Goal: Information Seeking & Learning: Learn about a topic

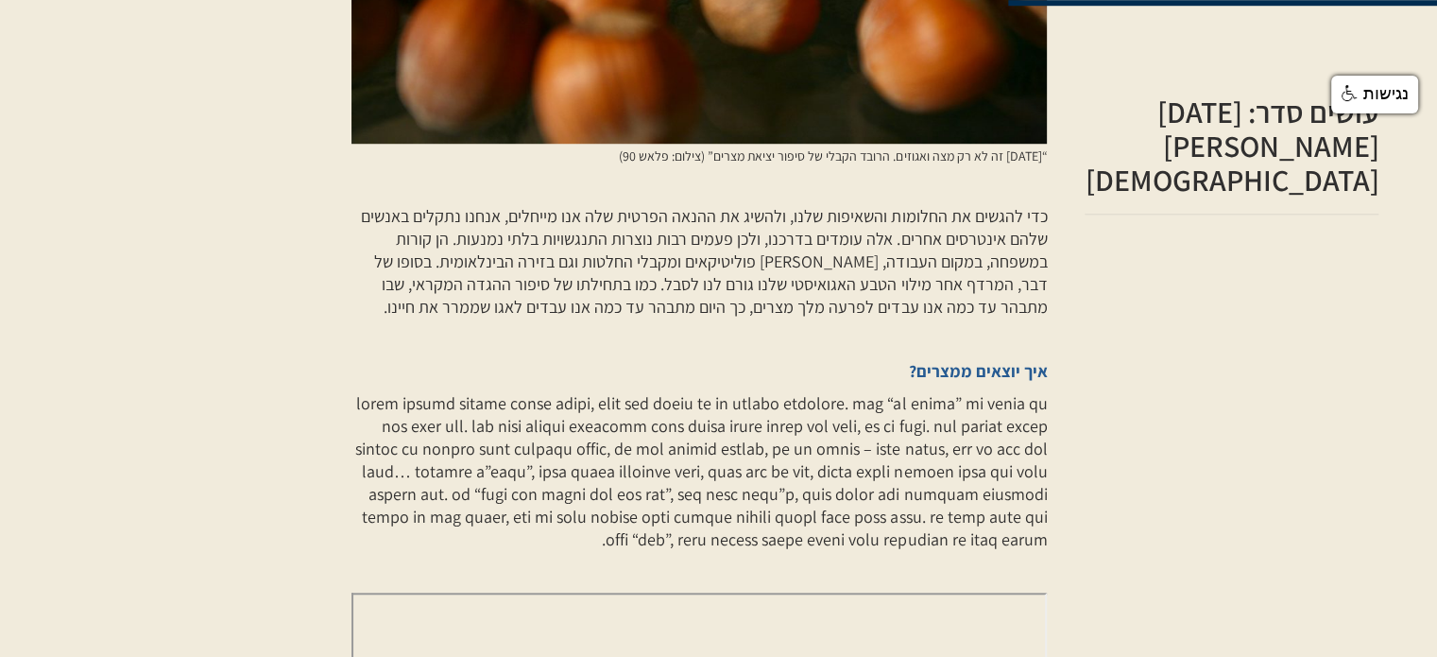
scroll to position [1417, 0]
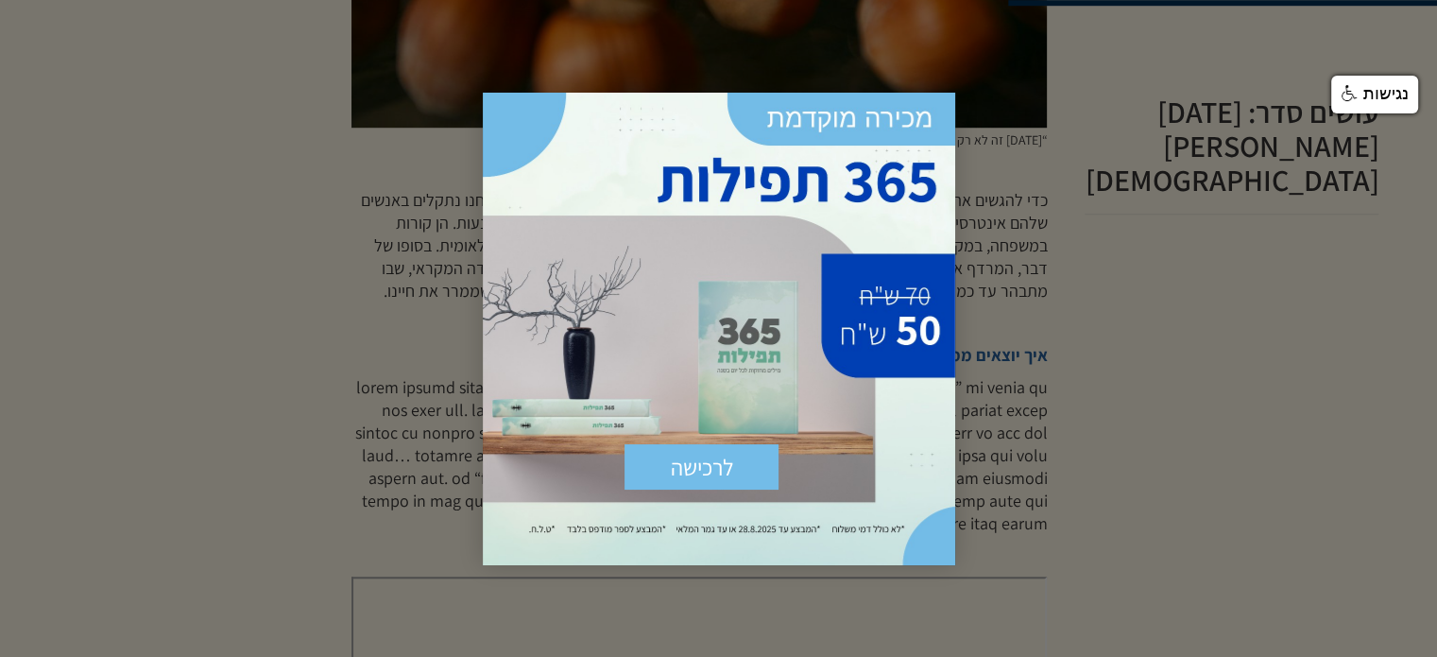
click at [395, 180] on div at bounding box center [718, 328] width 1437 height 657
click at [1084, 272] on div at bounding box center [718, 328] width 1437 height 657
click at [938, 111] on span "×" at bounding box center [934, 114] width 42 height 42
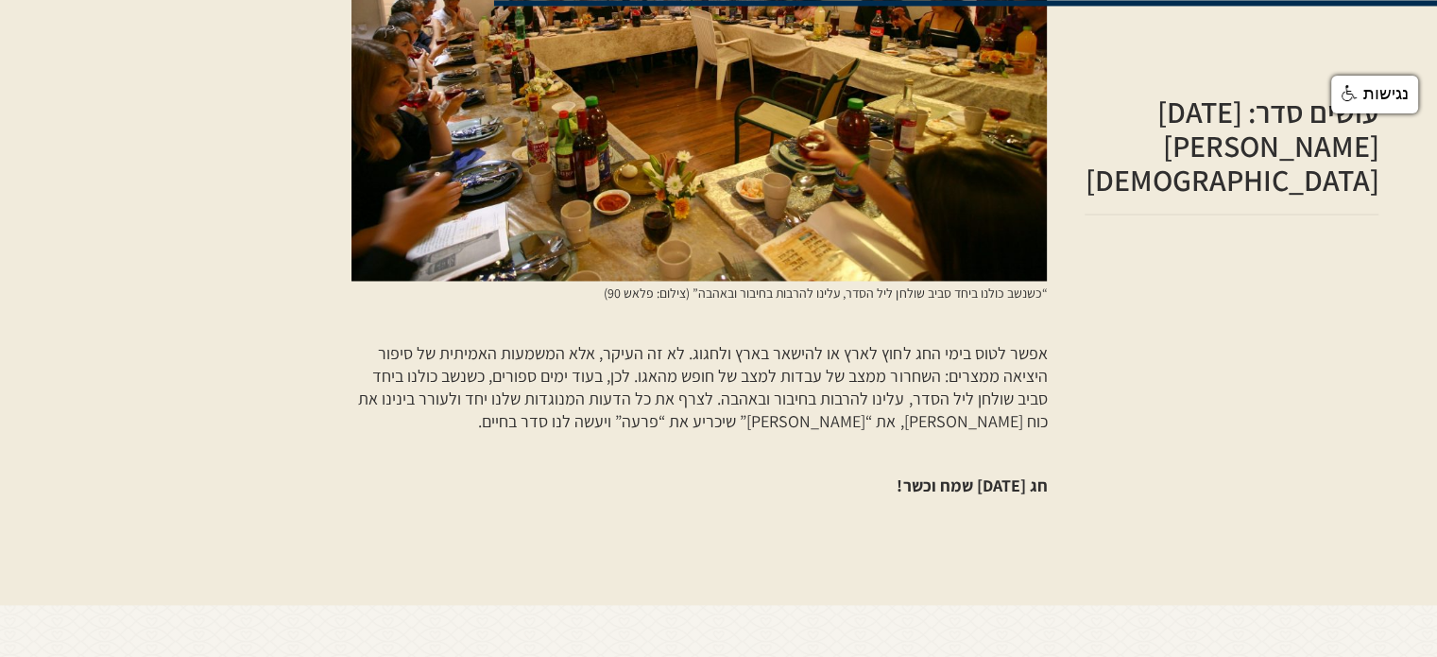
scroll to position [3117, 0]
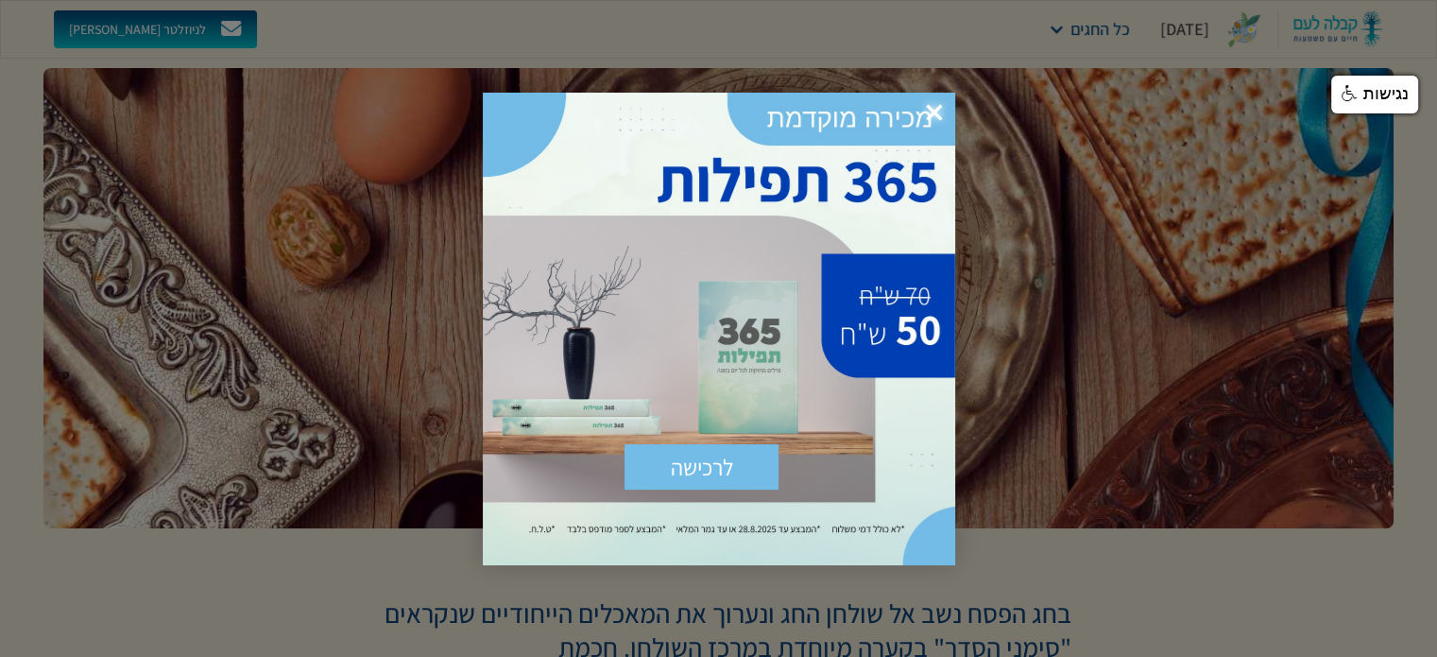
click at [926, 101] on span "×" at bounding box center [934, 114] width 42 height 42
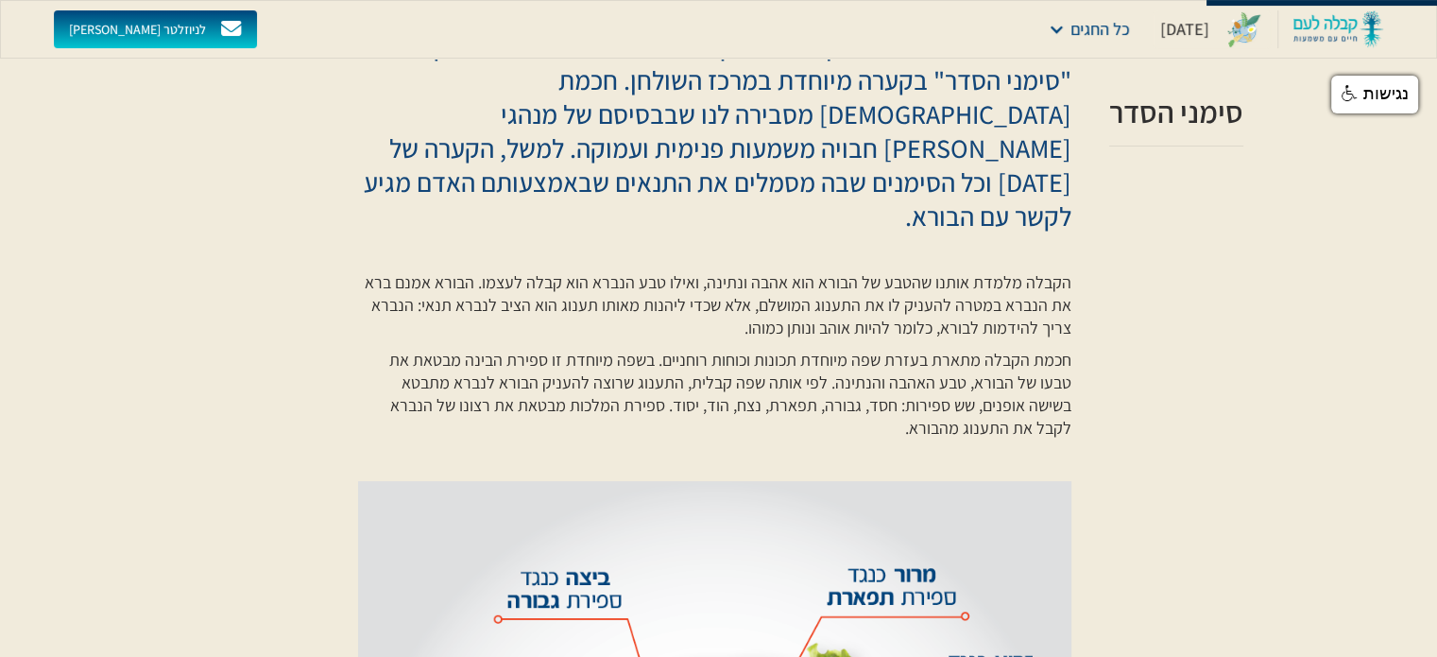
scroll to position [472, 0]
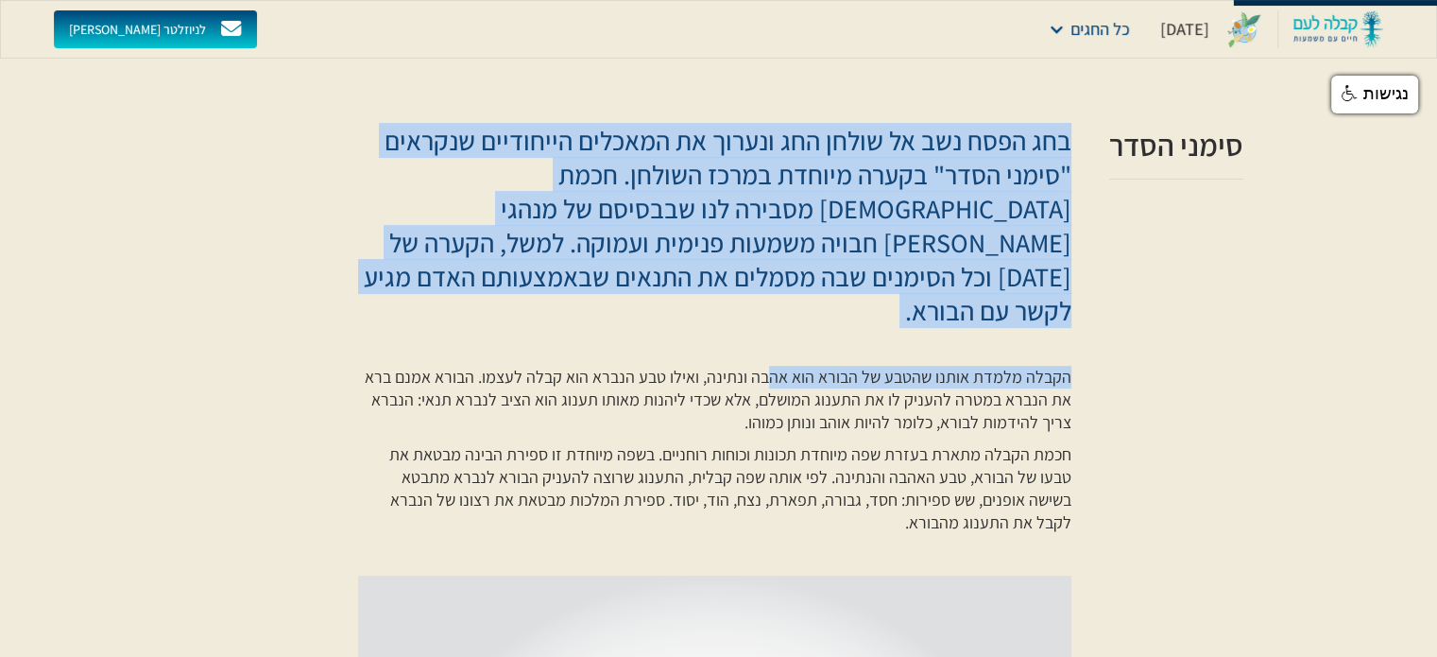
drag, startPoint x: 1066, startPoint y: 141, endPoint x: 771, endPoint y: 340, distance: 355.8
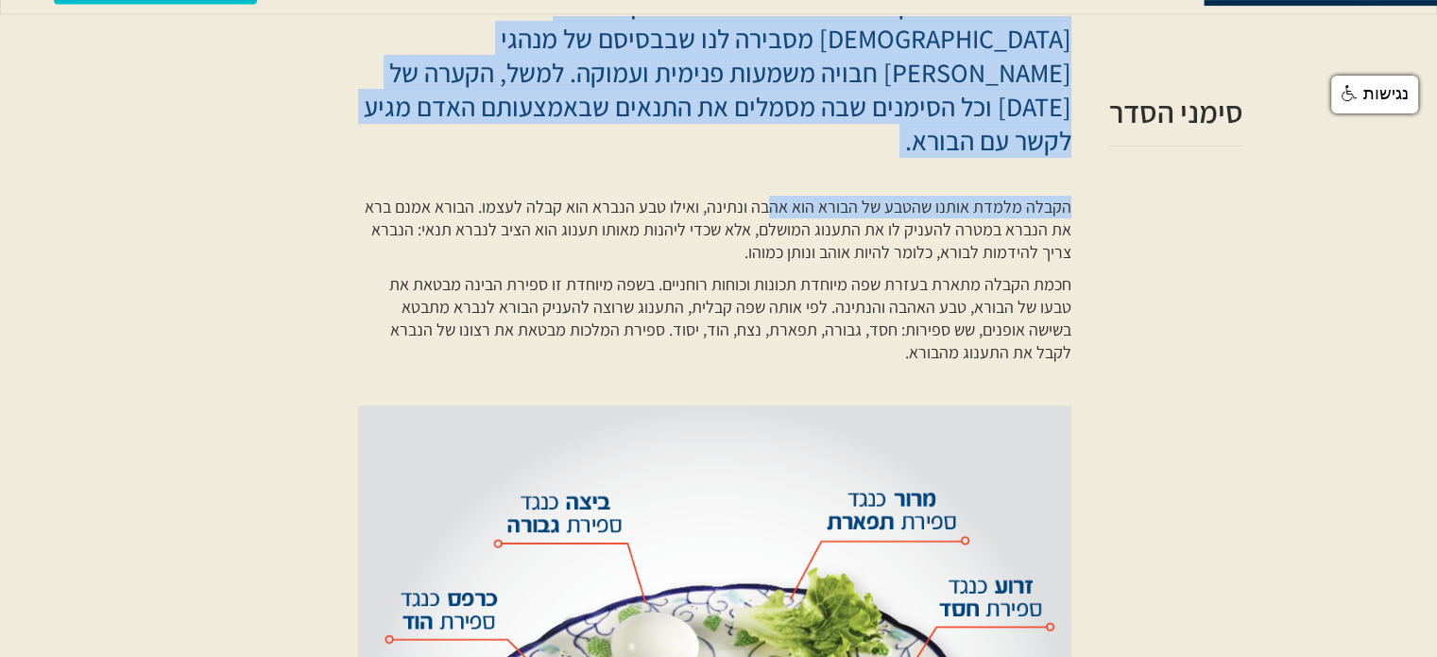
scroll to position [661, 0]
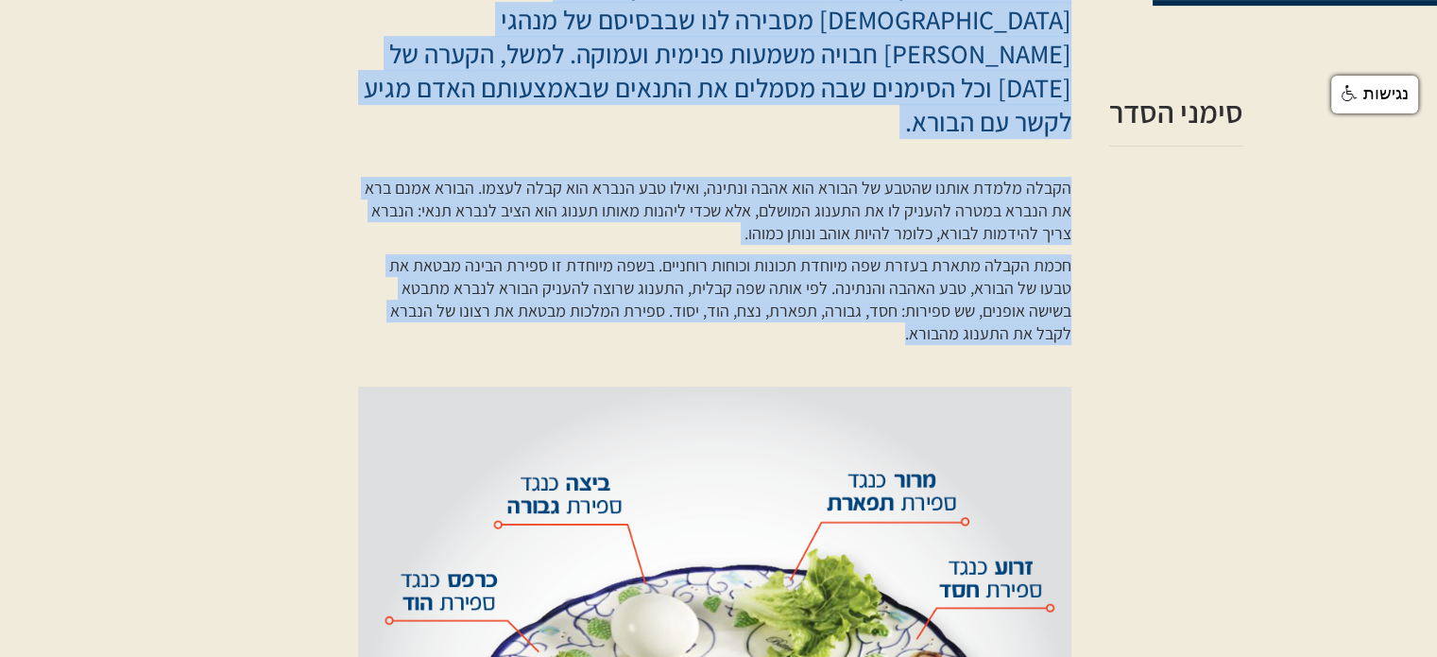
click at [946, 302] on p "חכמת הקבלה מתארת בעזרת שפה מיוחדת תכונות וכוחות רוחניים. בשפה מיוחדת זו ספירת ה…" at bounding box center [714, 299] width 713 height 91
copy div "בחג הפסח נשב אל שולחן החג ונערוך את המאכלים הייחודיים שנקראים "סימני הסדר" בקער…"
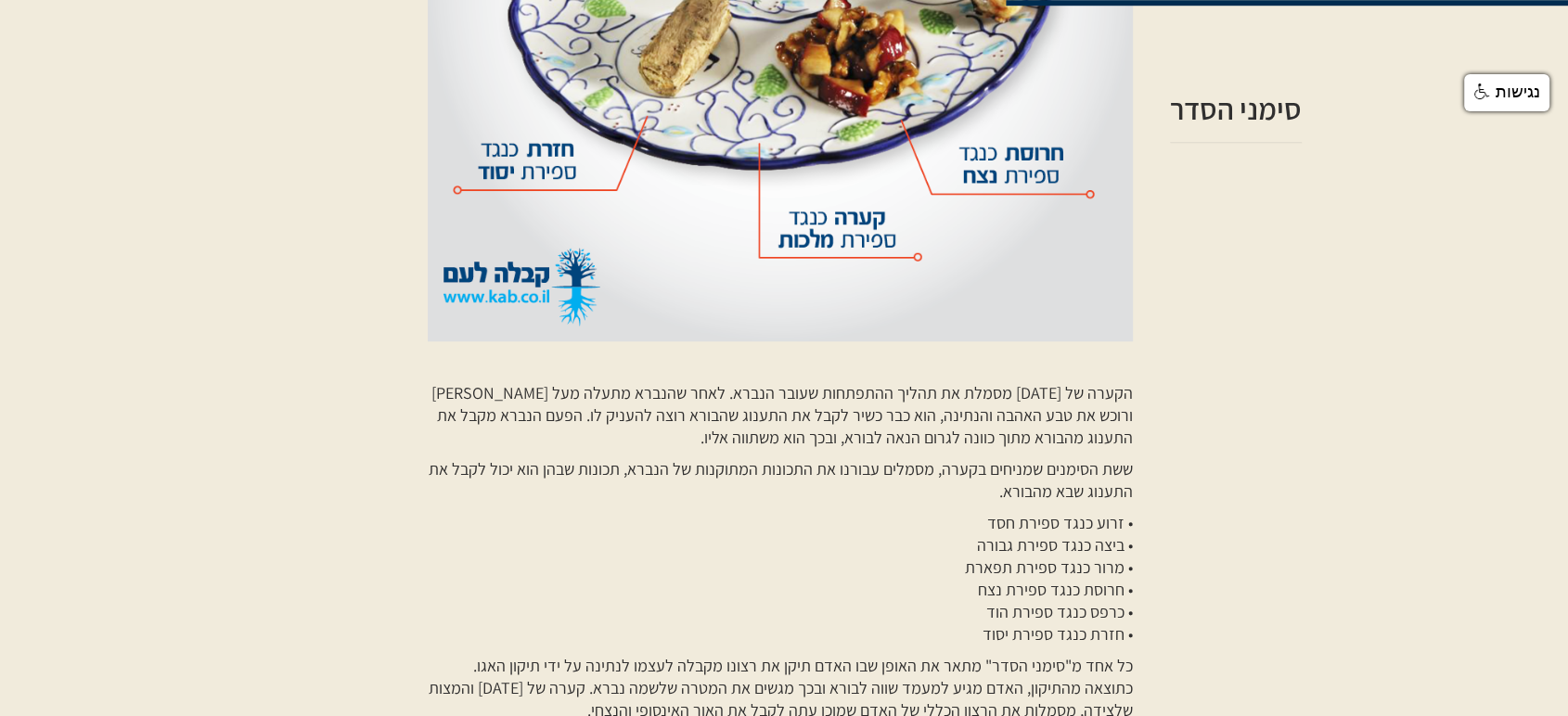
scroll to position [1443, 0]
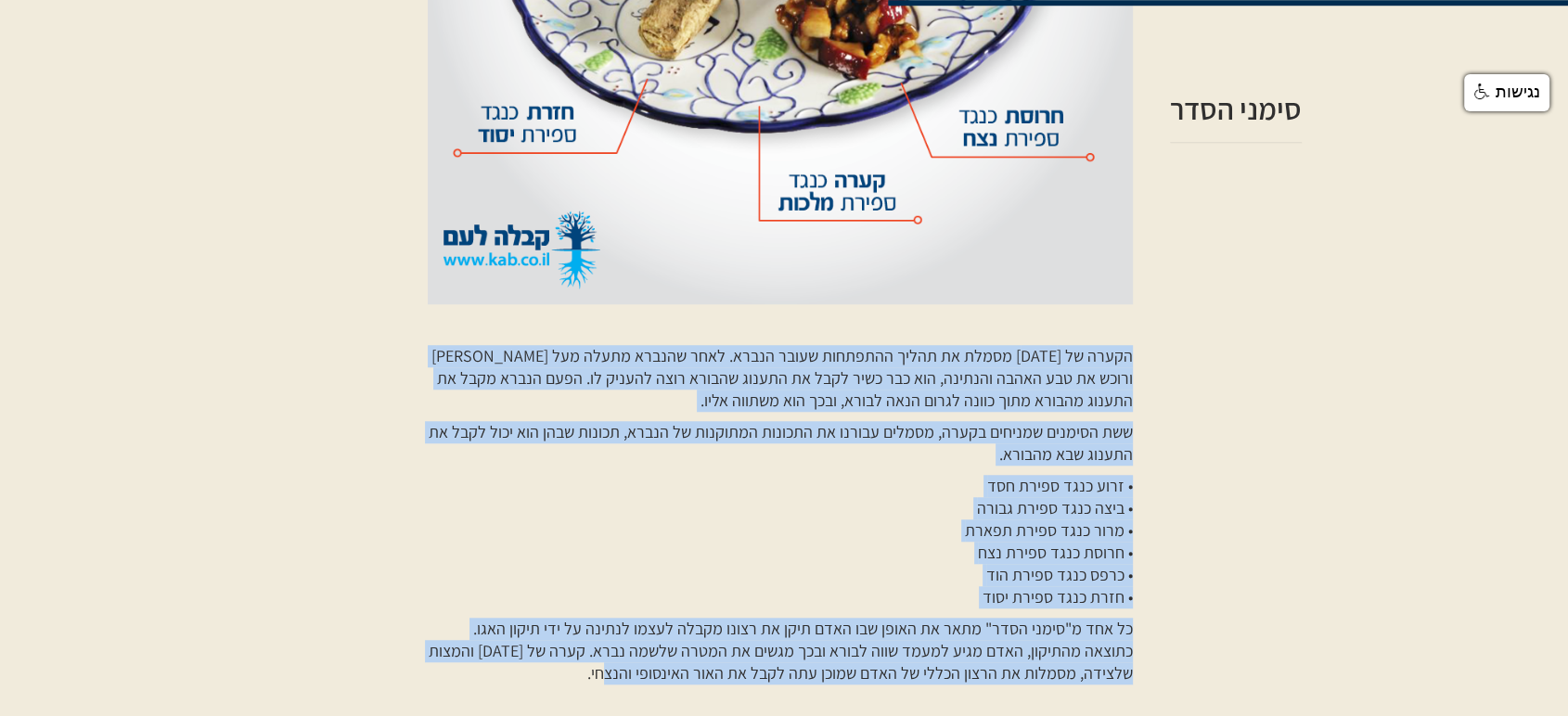
drag, startPoint x: 617, startPoint y: 641, endPoint x: 1129, endPoint y: 313, distance: 608.1
click at [1129, 313] on div "הקבלה מלמדת אותנו שהטבע של הבורא הוא אהבה ונתינה, ואילו טבע הנברא הוא קבלה לעצמ…" at bounding box center [780, 42] width 705 height 1300
copy div "הקערה של פסח מסמלת את תהליך ההתפתחות שעובר הנברא. לאחר שהנברא מתעלה מעל האגו של…"
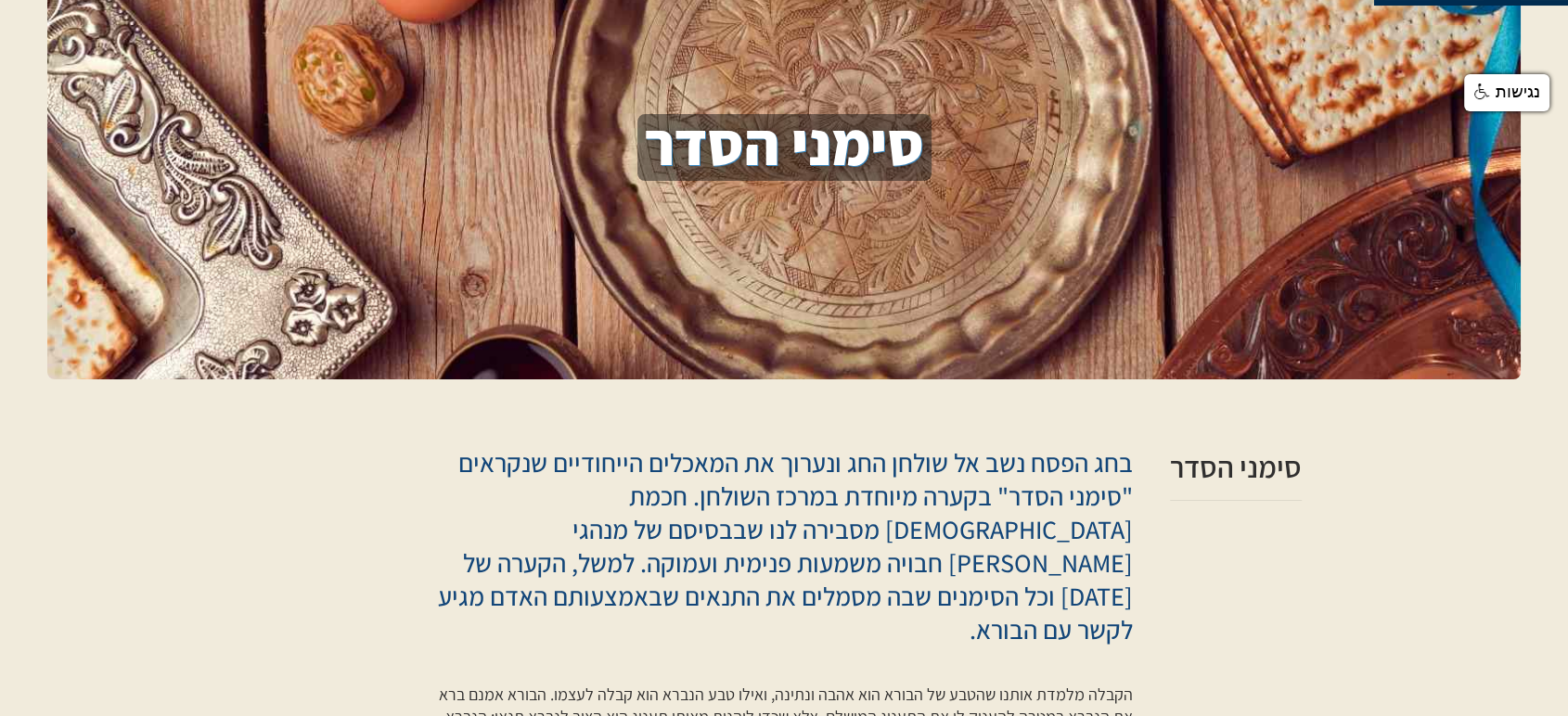
scroll to position [0, 0]
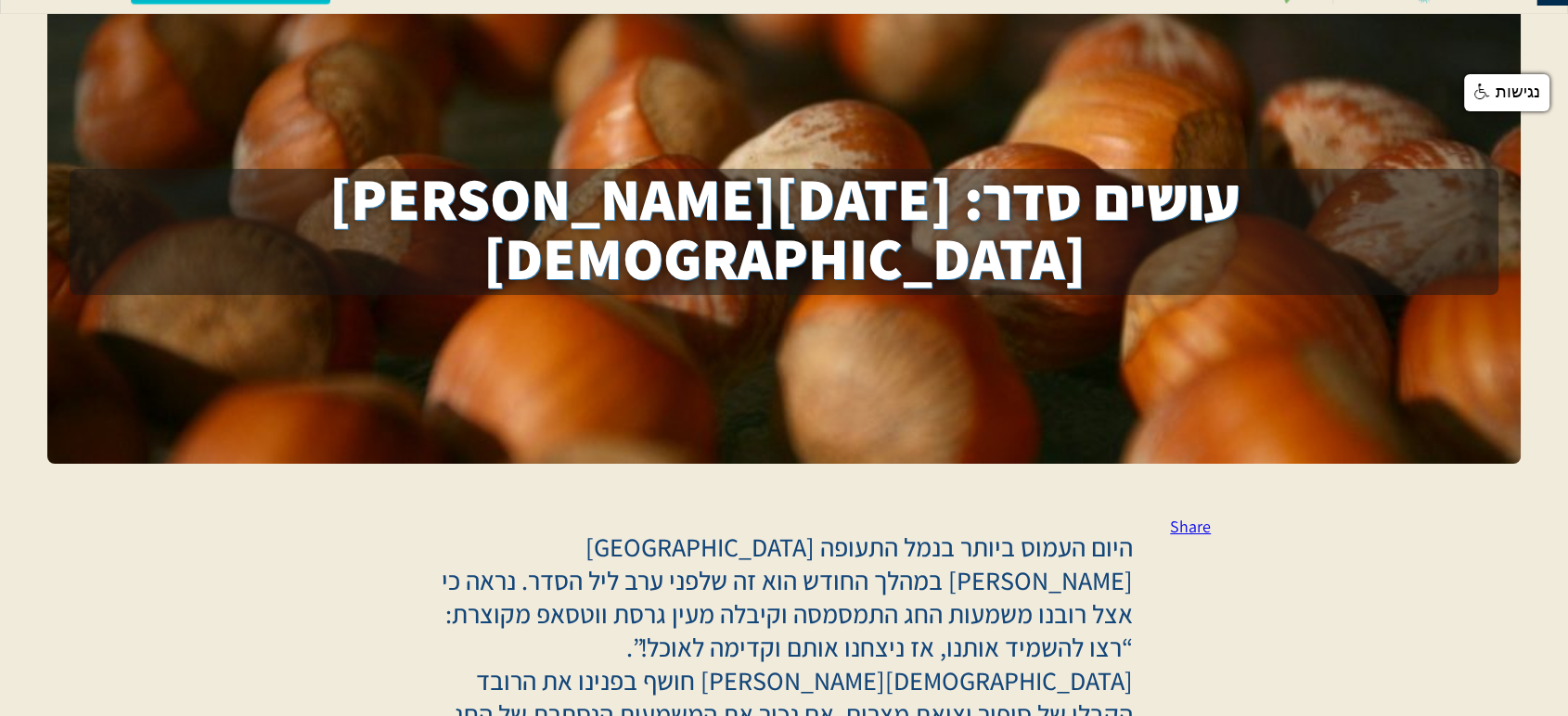
scroll to position [206, 0]
